Goal: Transaction & Acquisition: Book appointment/travel/reservation

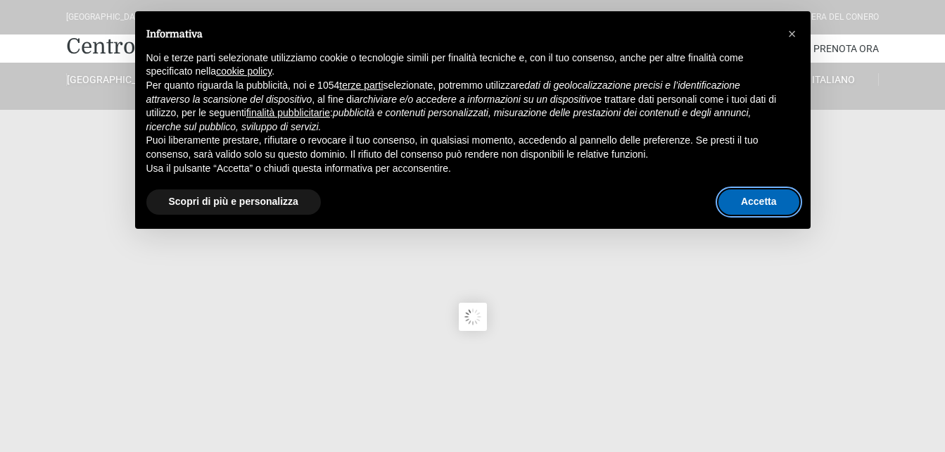
click at [744, 200] on button "Accetta" at bounding box center [758, 201] width 81 height 25
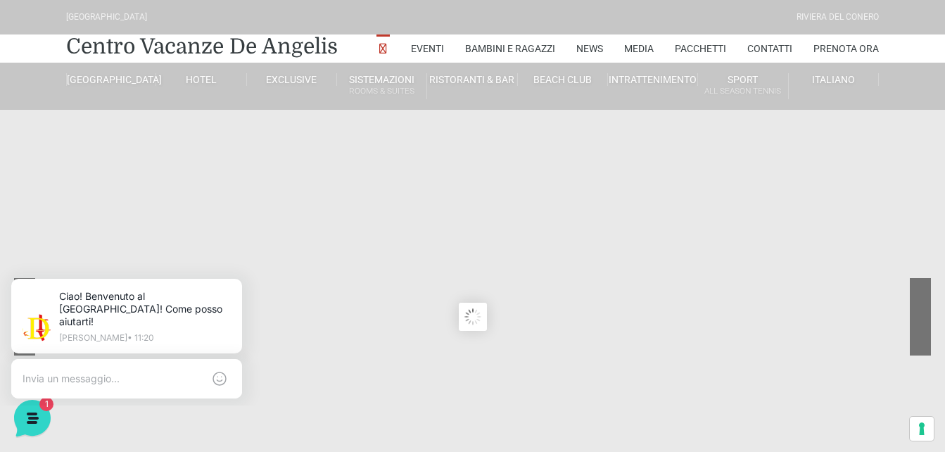
click at [917, 318] on div at bounding box center [867, 327] width 127 height 98
click at [917, 319] on sr7-nav-img-live at bounding box center [867, 316] width 127 height 77
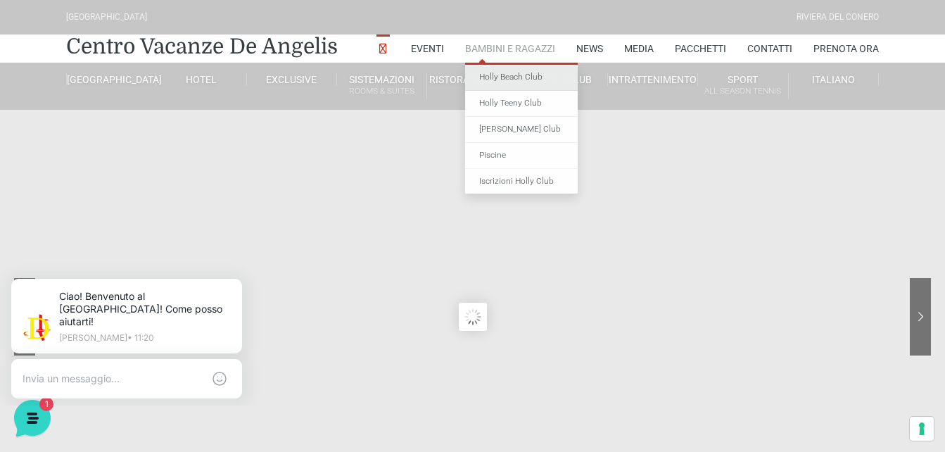
click at [513, 75] on link "Holly Beach Club" at bounding box center [521, 78] width 113 height 26
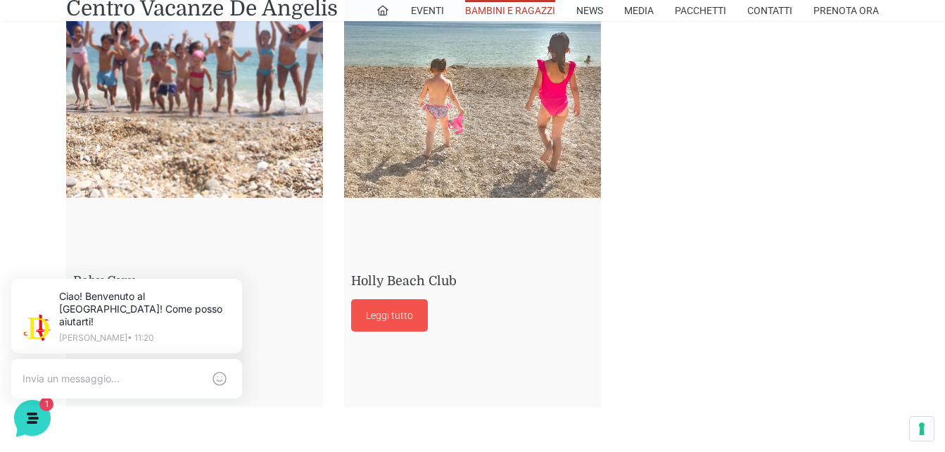
scroll to position [1319, 0]
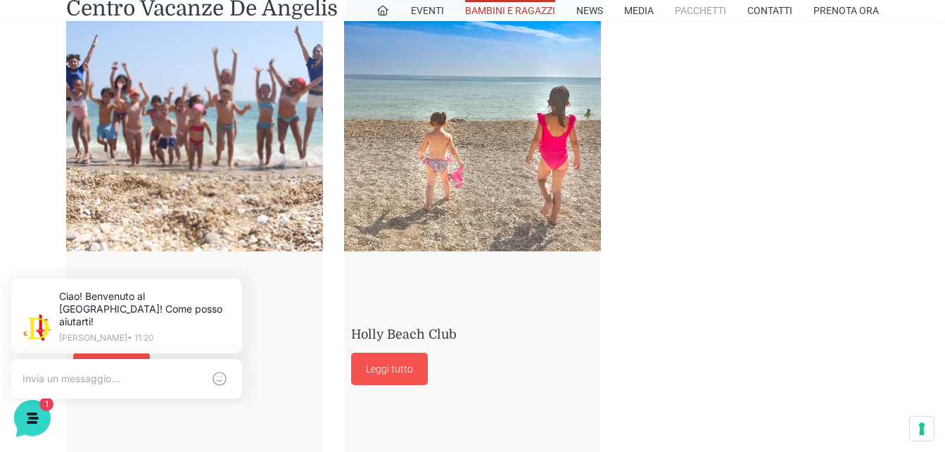
click at [691, 11] on link "Pacchetti" at bounding box center [700, 10] width 51 height 21
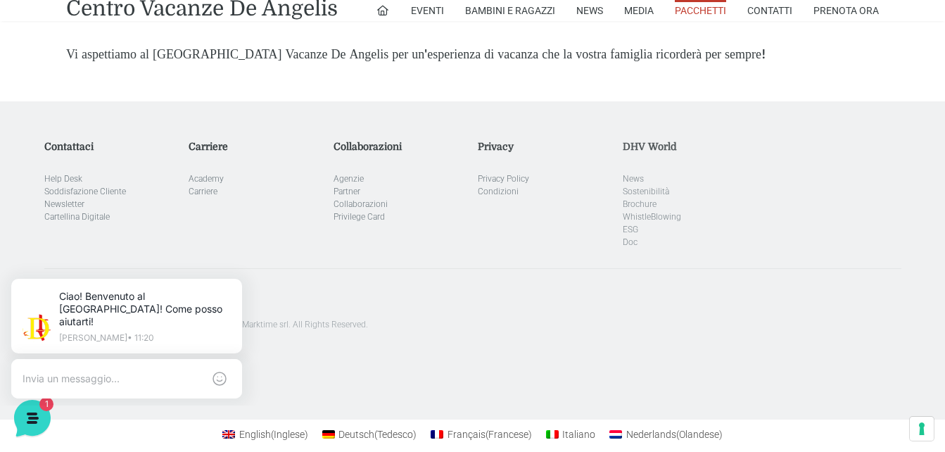
scroll to position [4114, 0]
